Goal: Information Seeking & Learning: Learn about a topic

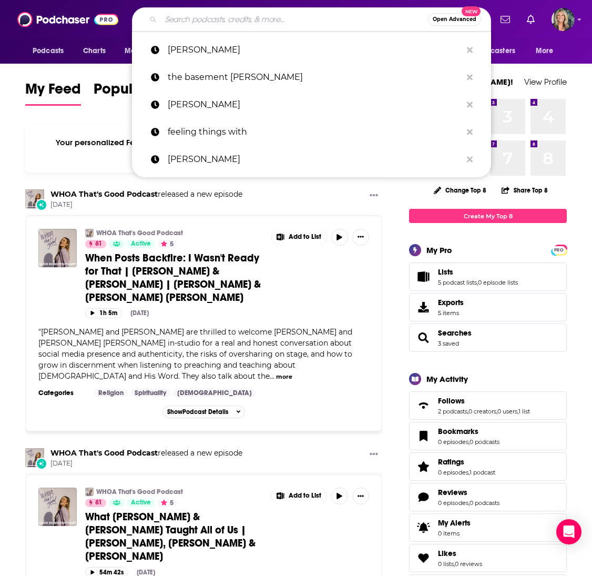
click at [177, 20] on input "Search podcasts, credits, & more..." at bounding box center [294, 19] width 267 height 17
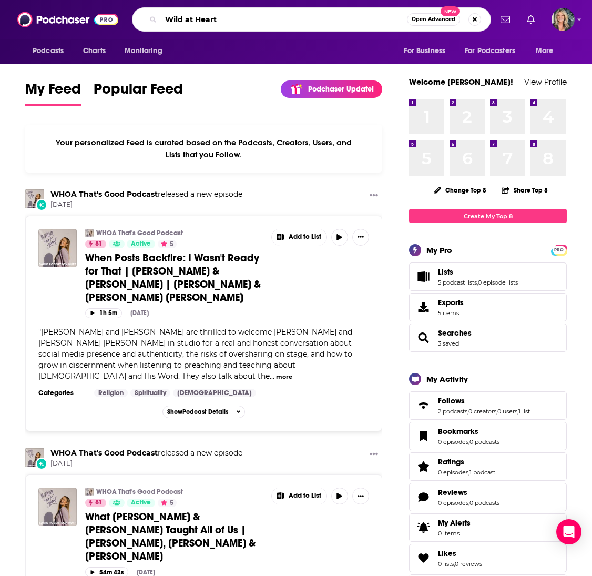
type input "Wild at Heart"
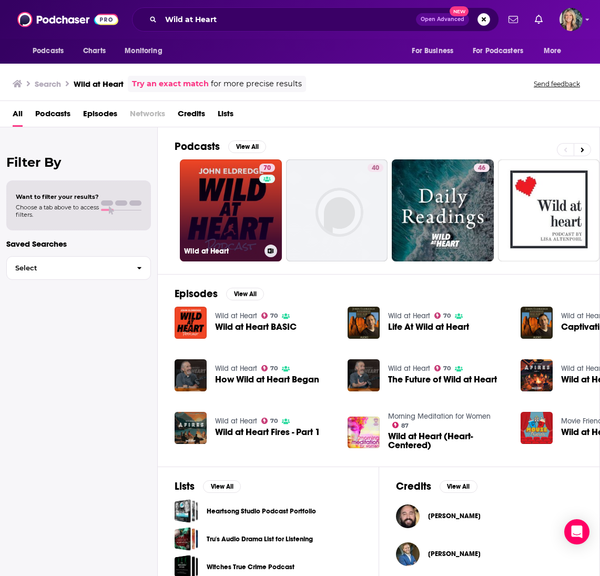
click at [230, 211] on link "70 Wild at Heart" at bounding box center [231, 210] width 102 height 102
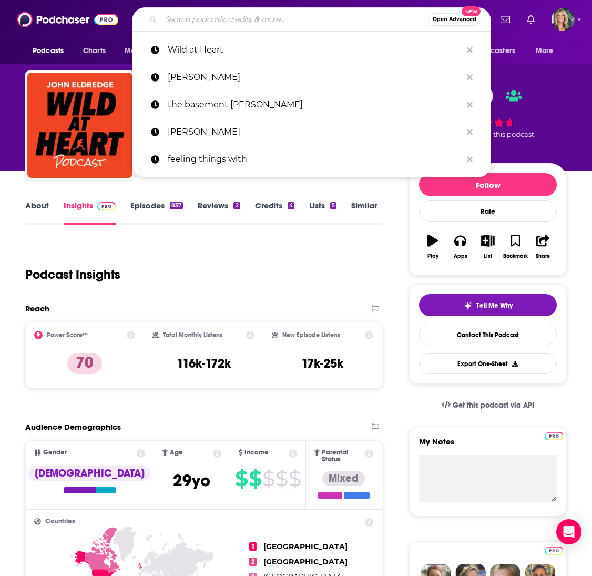
click at [179, 21] on input "Search podcasts, credits, & more..." at bounding box center [294, 19] width 267 height 17
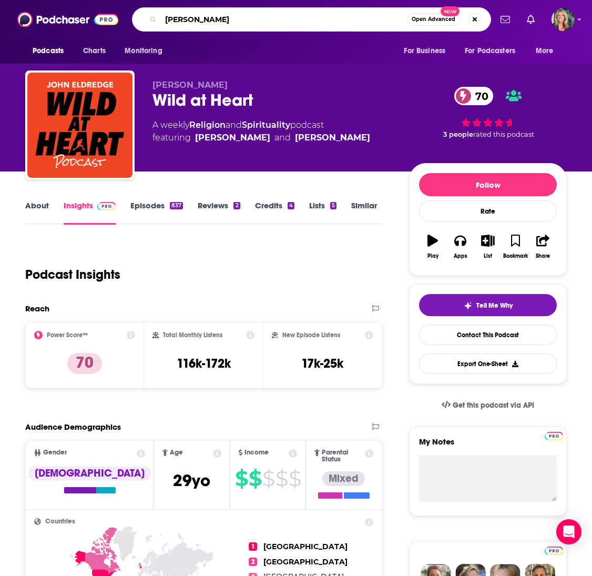
type input "[PERSON_NAME]"
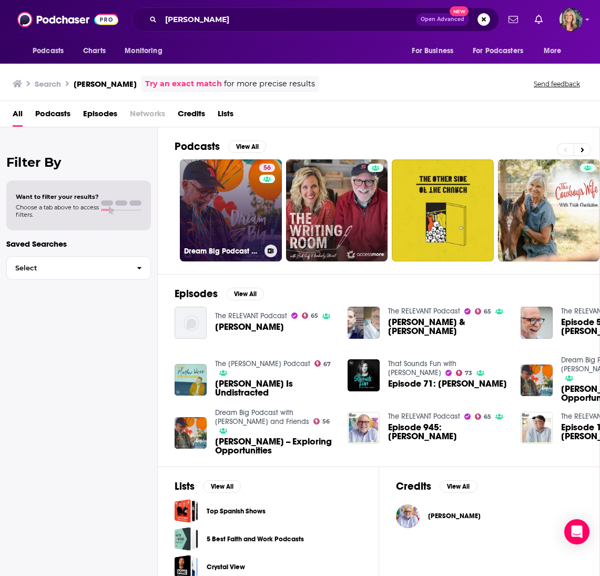
click at [240, 211] on link "56 Dream Big Podcast with [PERSON_NAME] and Friends" at bounding box center [231, 210] width 102 height 102
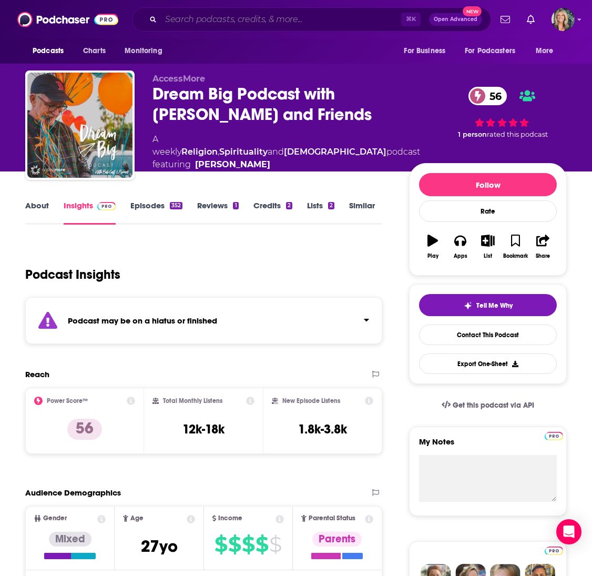
click at [210, 22] on input "Search podcasts, credits, & more..." at bounding box center [281, 19] width 240 height 17
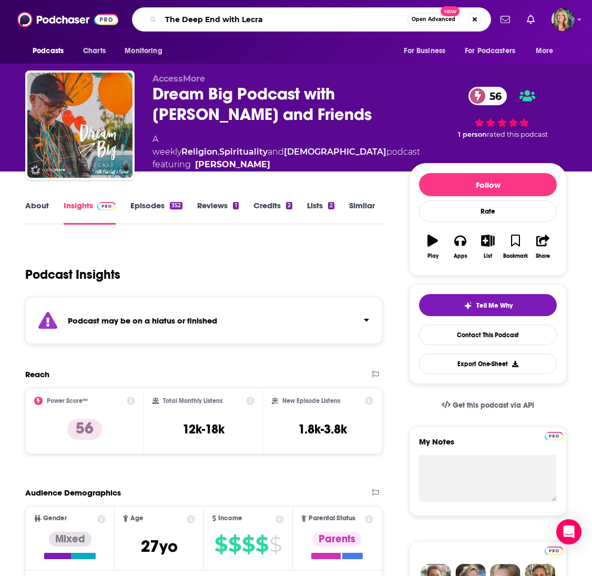
type input "The Deep End with [PERSON_NAME]"
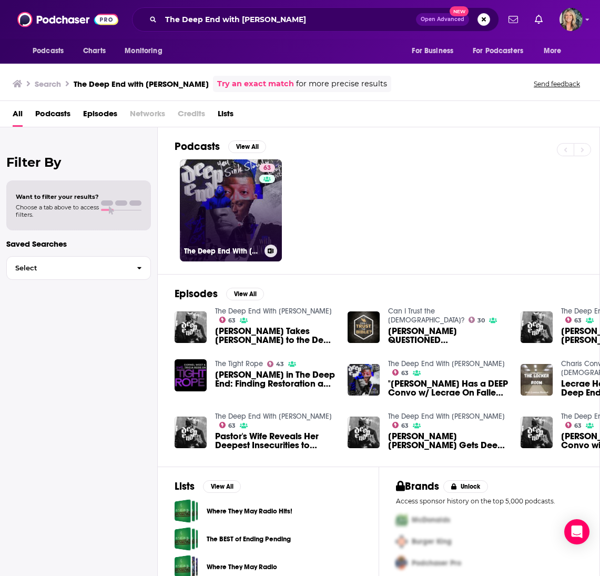
click at [228, 208] on link "63 The Deep End With [PERSON_NAME]" at bounding box center [231, 210] width 102 height 102
